Goal: Task Accomplishment & Management: Manage account settings

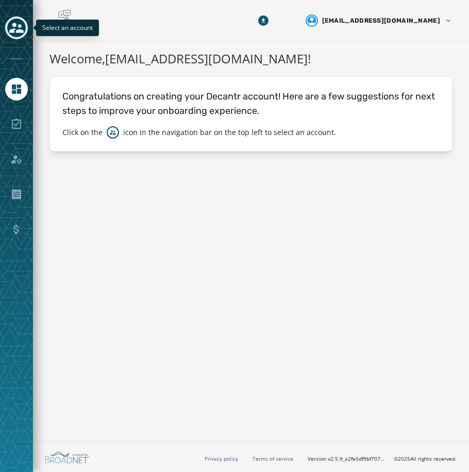
click at [24, 29] on div "Toggle account select drawer" at bounding box center [16, 28] width 19 height 19
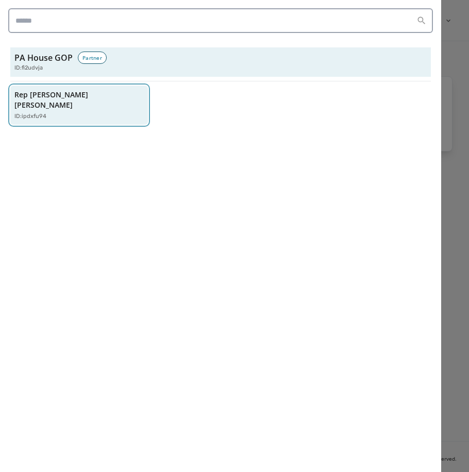
click at [65, 112] on div "ID: ipdxfu94" at bounding box center [73, 116] width 119 height 9
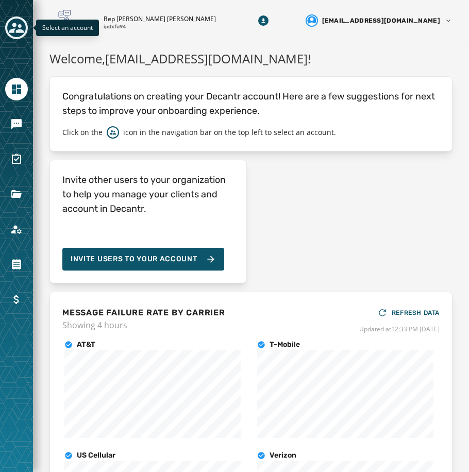
click at [12, 24] on icon "Toggle account select drawer" at bounding box center [16, 28] width 14 height 14
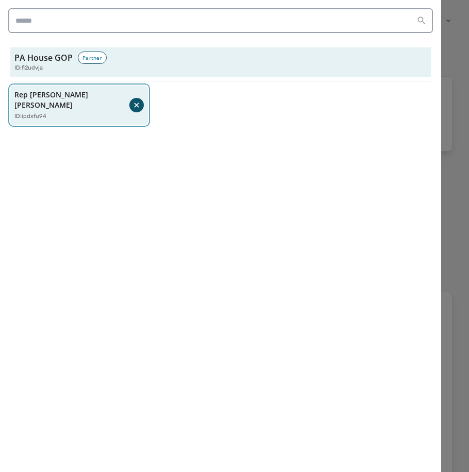
click at [83, 92] on p "Rep [PERSON_NAME] [PERSON_NAME]" at bounding box center [71, 100] width 115 height 21
click at [83, 92] on p "Rep [PERSON_NAME] [PERSON_NAME]" at bounding box center [73, 100] width 119 height 21
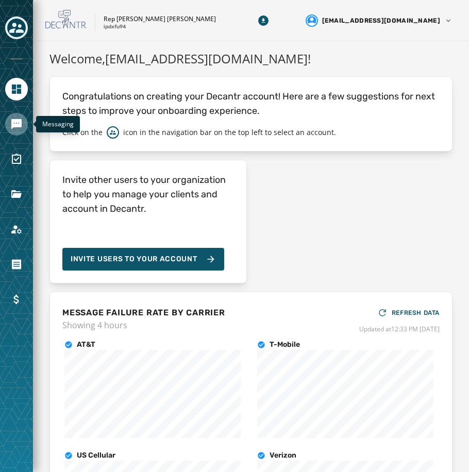
click at [13, 128] on icon "Navigate to Messaging" at bounding box center [16, 124] width 12 height 12
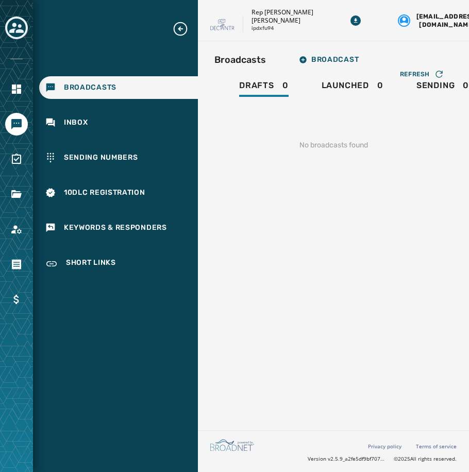
click at [66, 111] on div "Broadcasts Inbox Sending Numbers 10DLC Registration Keywords & Responders Short…" at bounding box center [115, 148] width 165 height 255
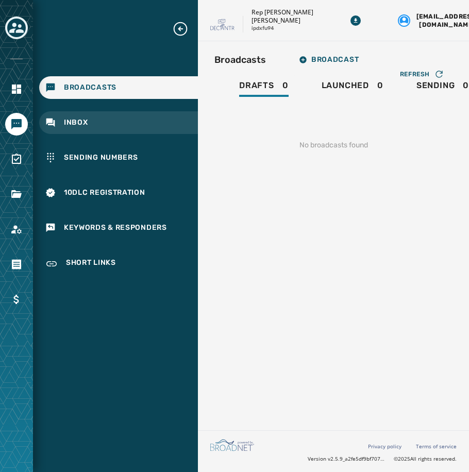
click at [67, 118] on span "Inbox" at bounding box center [76, 122] width 24 height 10
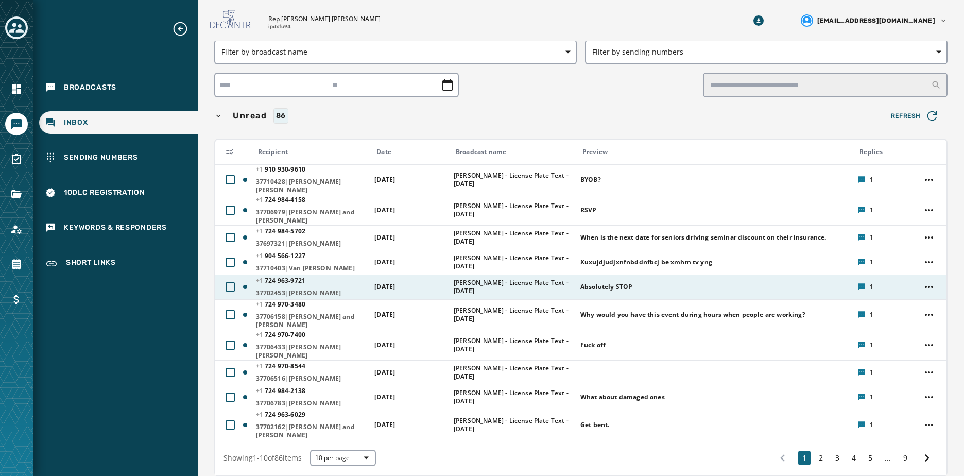
scroll to position [51, 0]
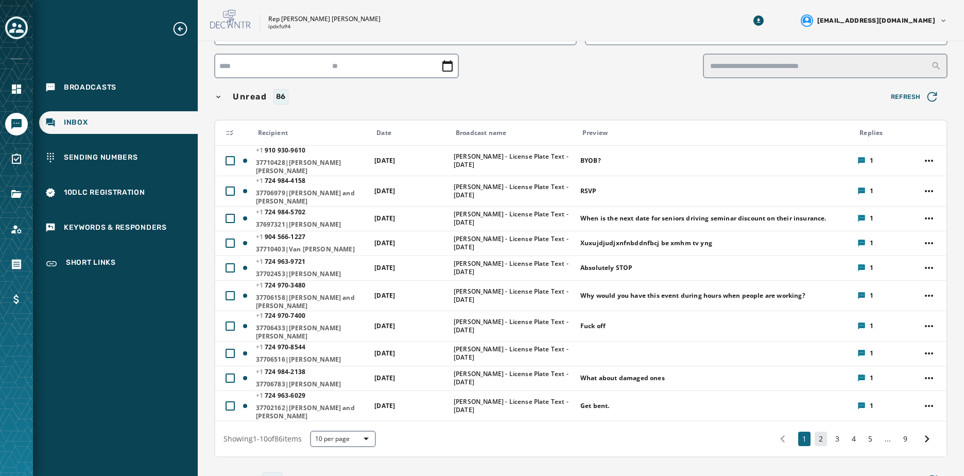
click at [468, 434] on button "2" at bounding box center [820, 438] width 12 height 14
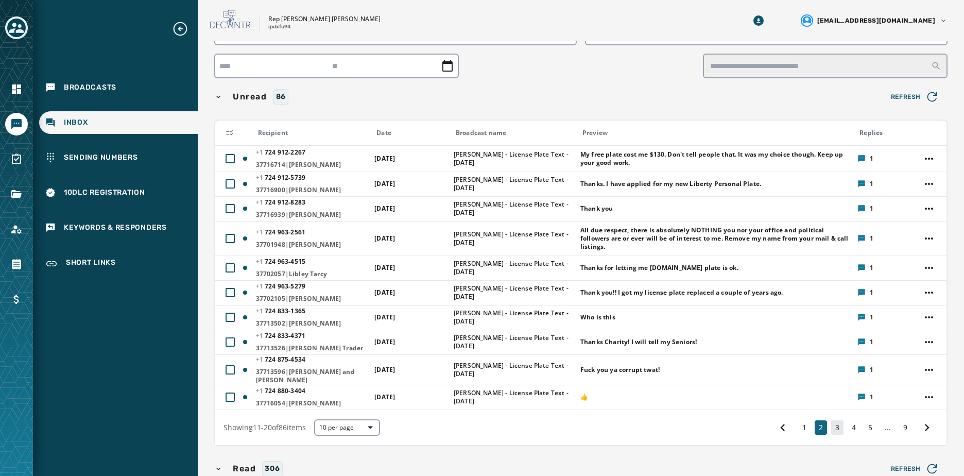
click at [468, 423] on button "3" at bounding box center [837, 427] width 12 height 14
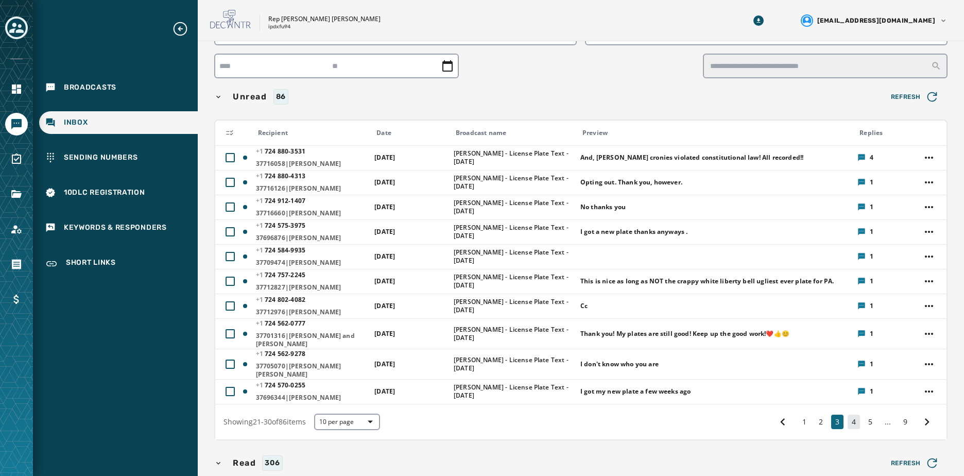
click at [468, 415] on button "4" at bounding box center [853, 421] width 12 height 14
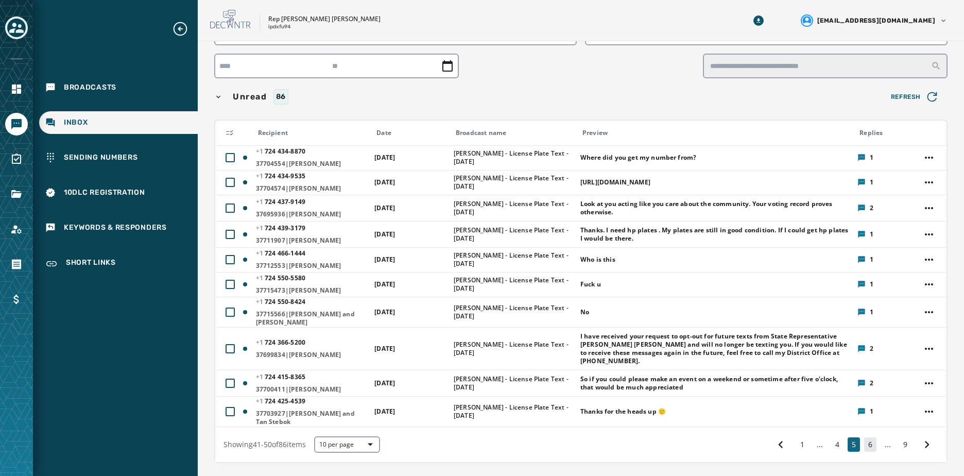
click at [468, 440] on button "6" at bounding box center [870, 444] width 12 height 14
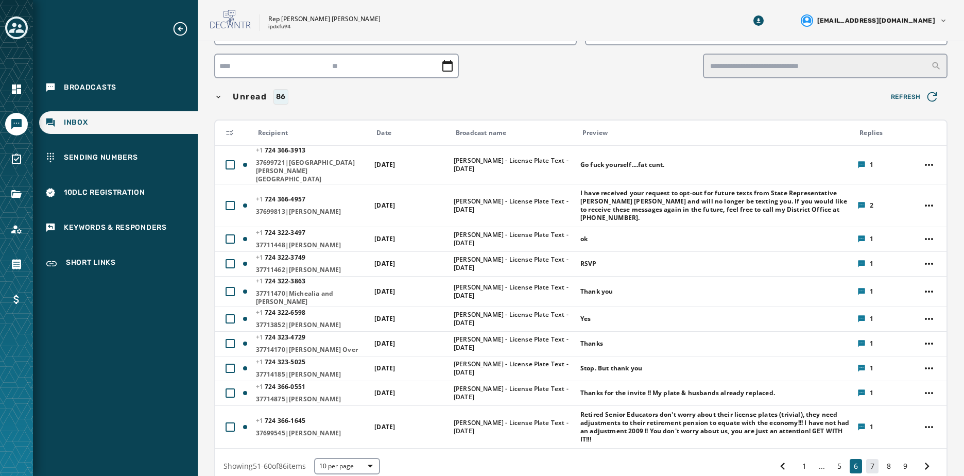
click at [468, 459] on button "7" at bounding box center [872, 466] width 12 height 14
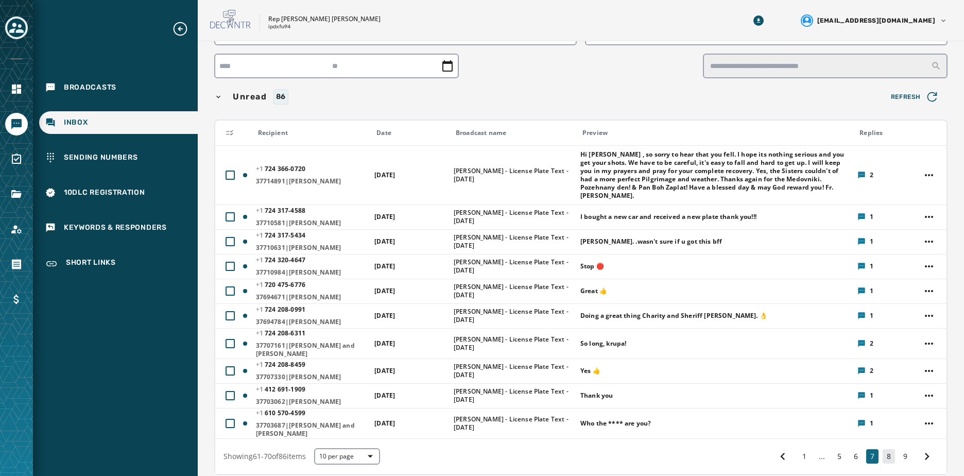
click at [468, 449] on button "8" at bounding box center [888, 456] width 12 height 14
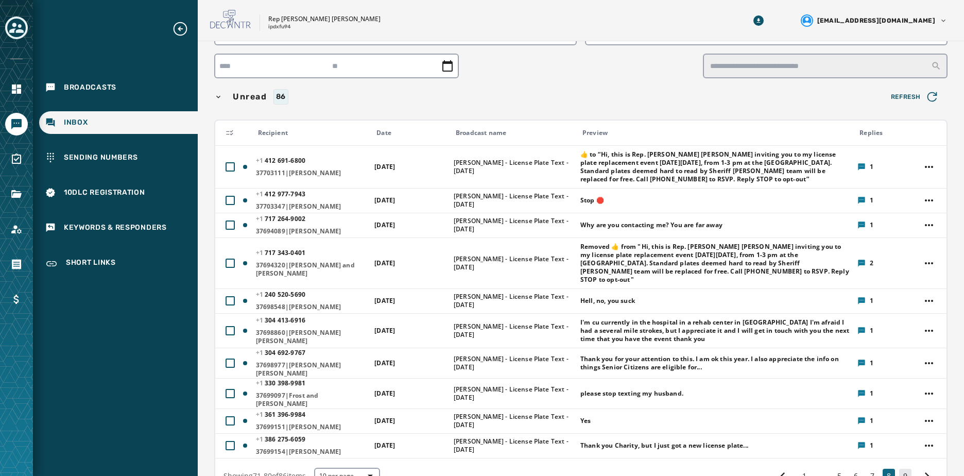
click at [468, 469] on button "9" at bounding box center [905, 476] width 12 height 14
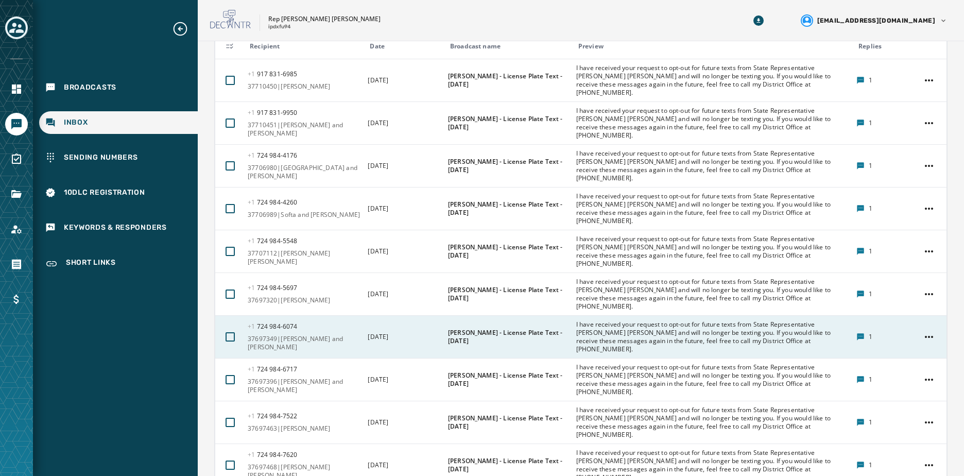
scroll to position [412, 0]
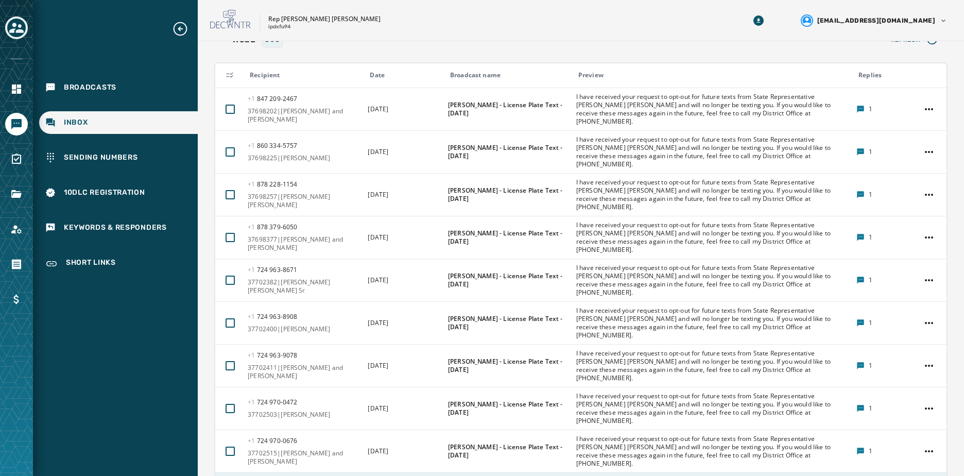
scroll to position [360, 0]
